Goal: Book appointment/travel/reservation

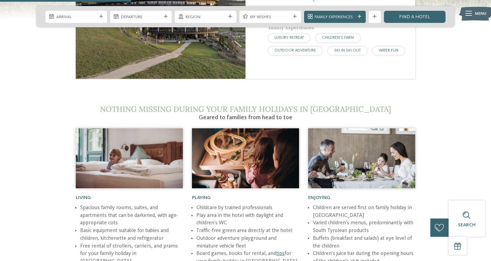
scroll to position [734, 0]
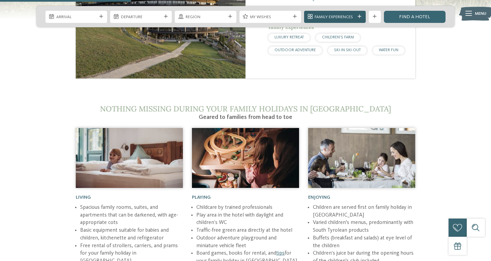
click at [357, 15] on div "Family Experiences" at bounding box center [335, 17] width 62 height 12
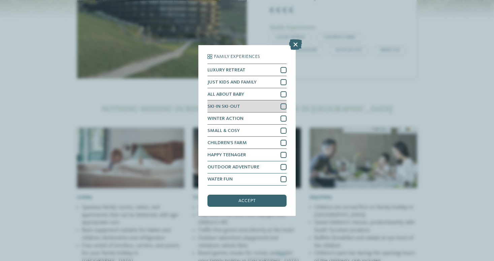
click at [284, 103] on div at bounding box center [283, 106] width 6 height 6
click at [259, 195] on div "accept" at bounding box center [246, 201] width 79 height 12
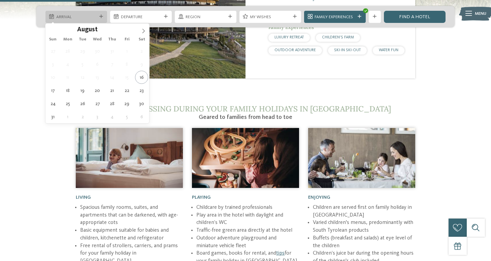
click at [83, 18] on span "Arrival" at bounding box center [76, 17] width 40 height 6
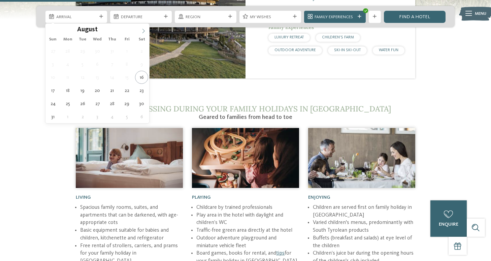
click at [145, 31] on icon at bounding box center [143, 31] width 5 height 5
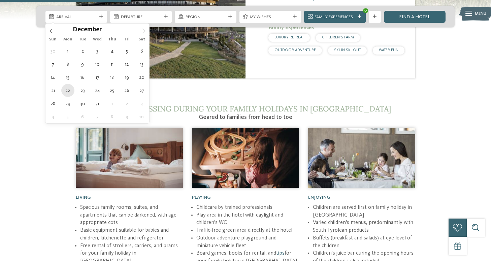
type div "[DATE]"
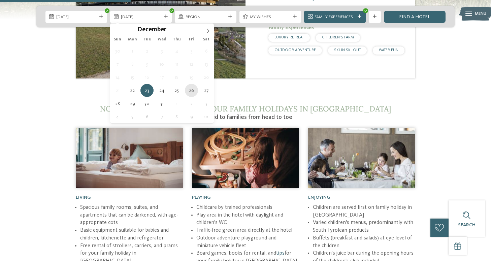
type div "[DATE]"
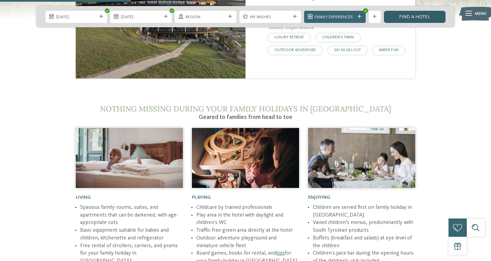
click at [428, 16] on link "Find a hotel" at bounding box center [415, 17] width 62 height 12
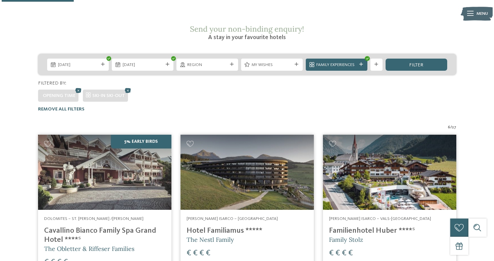
scroll to position [97, 0]
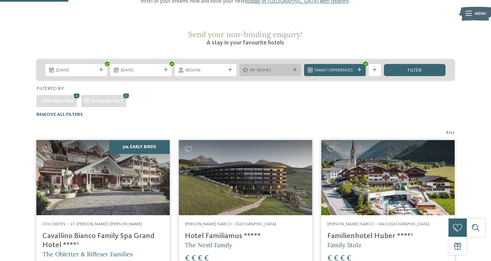
click at [295, 68] on icon at bounding box center [295, 70] width 4 height 4
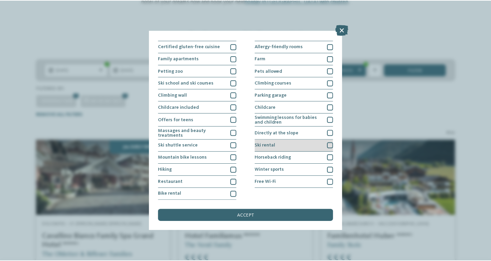
scroll to position [116, 0]
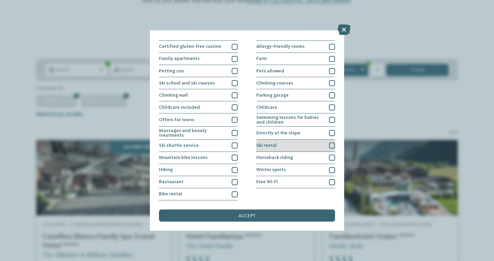
click at [333, 142] on div at bounding box center [332, 145] width 6 height 6
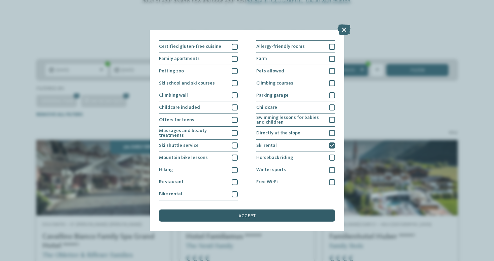
click at [292, 209] on div "accept" at bounding box center [247, 215] width 176 height 12
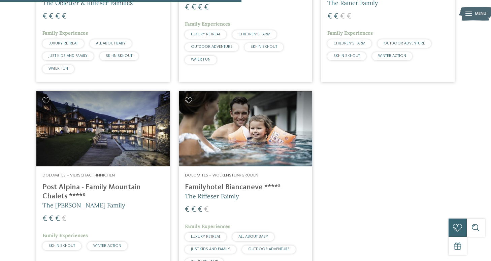
scroll to position [348, 0]
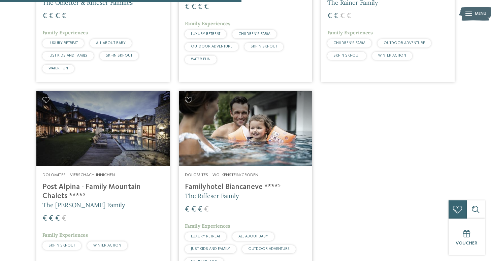
click at [130, 124] on img at bounding box center [102, 128] width 133 height 75
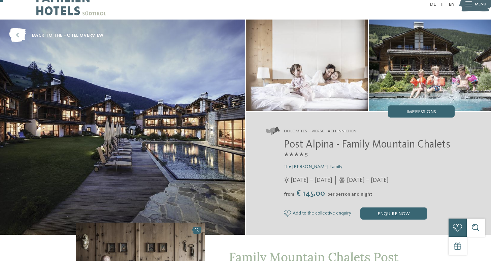
scroll to position [13, 0]
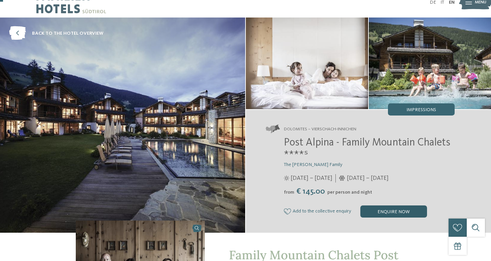
click at [391, 211] on div "enquire now" at bounding box center [393, 211] width 67 height 12
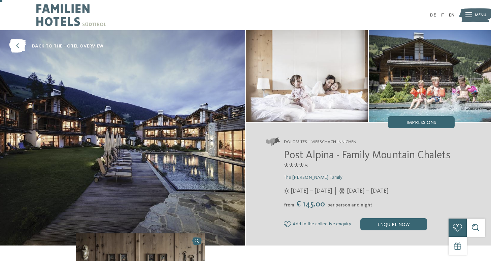
scroll to position [0, 0]
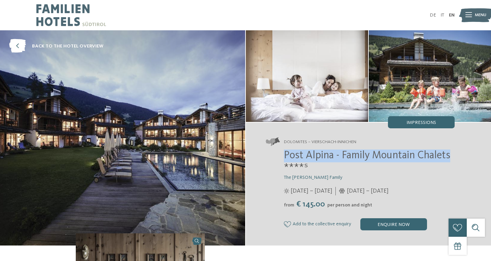
drag, startPoint x: 286, startPoint y: 158, endPoint x: 452, endPoint y: 156, distance: 166.7
click at [452, 156] on h2 "Post Alpina - Family Mountain Chalets ****ˢ" at bounding box center [369, 162] width 171 height 26
copy span "Post Alpina - Family Mountain Chalets"
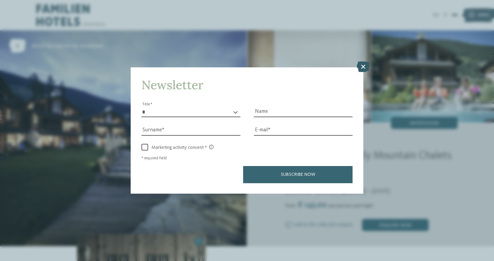
click at [363, 61] on icon at bounding box center [363, 66] width 13 height 11
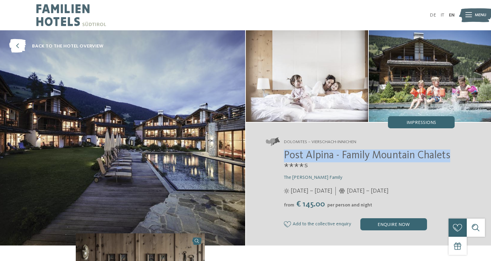
drag, startPoint x: 286, startPoint y: 156, endPoint x: 452, endPoint y: 158, distance: 166.7
click at [452, 159] on h2 "Post Alpina - Family Mountain Chalets ****ˢ" at bounding box center [369, 162] width 171 height 26
copy span "Post Alpina - Family Mountain Chalets"
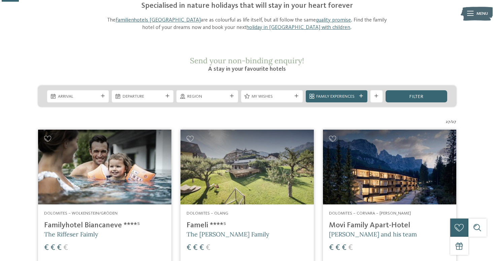
scroll to position [73, 0]
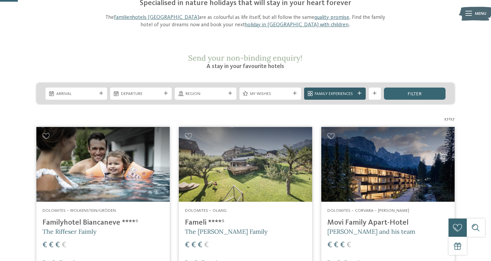
click at [359, 92] on icon at bounding box center [360, 94] width 4 height 4
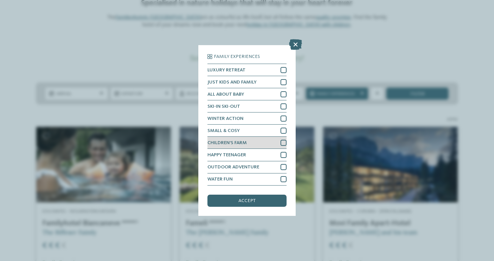
scroll to position [22, 0]
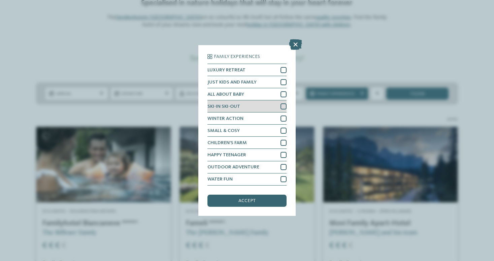
click at [280, 100] on div "SKI-IN SKI-OUT" at bounding box center [246, 106] width 79 height 12
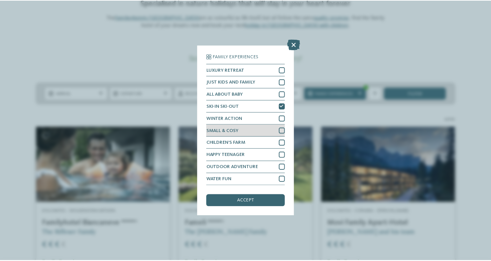
scroll to position [31, 0]
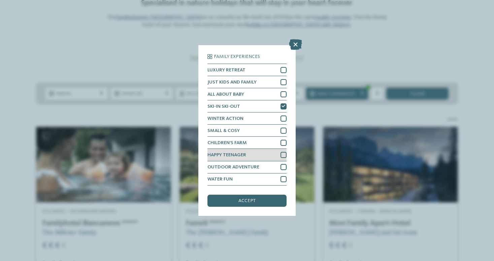
click at [281, 152] on div at bounding box center [283, 155] width 6 height 6
click at [253, 198] on span "accept" at bounding box center [246, 200] width 17 height 5
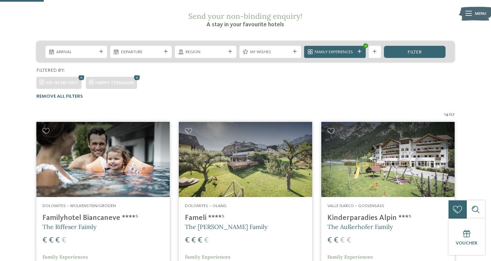
scroll to position [112, 0]
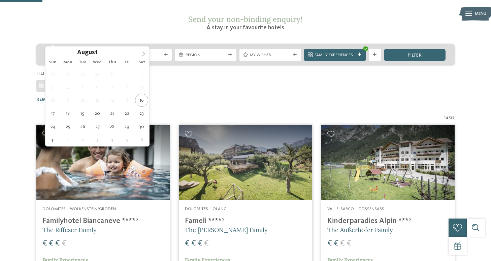
click at [93, 52] on div "Arrival" at bounding box center [76, 55] width 43 height 6
click at [142, 54] on icon at bounding box center [143, 54] width 5 height 5
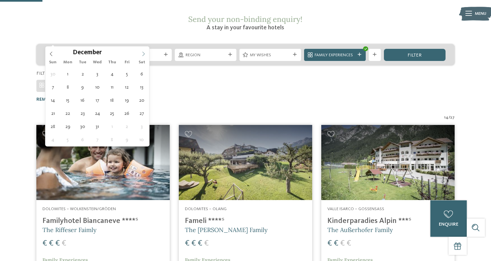
click at [142, 54] on icon at bounding box center [143, 54] width 5 height 5
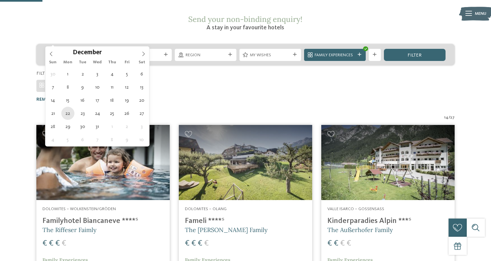
type div "[DATE]"
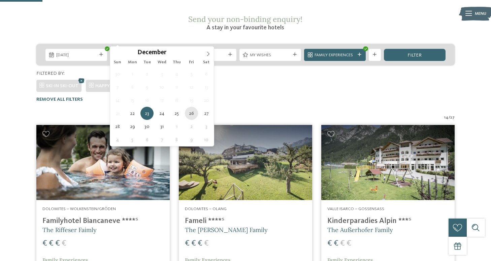
type div "[DATE]"
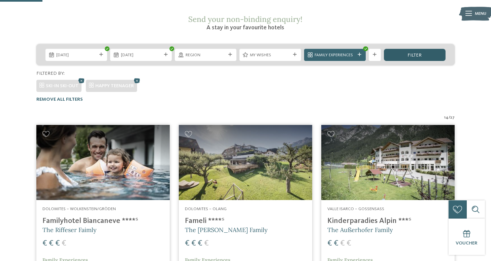
click at [422, 49] on div "filter" at bounding box center [415, 55] width 62 height 12
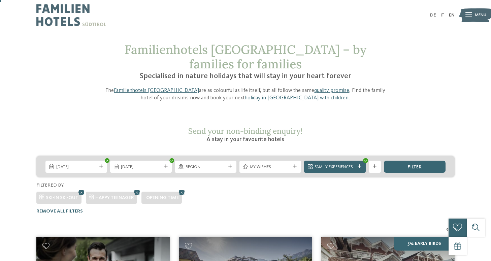
scroll to position [0, 0]
